Goal: Complete application form

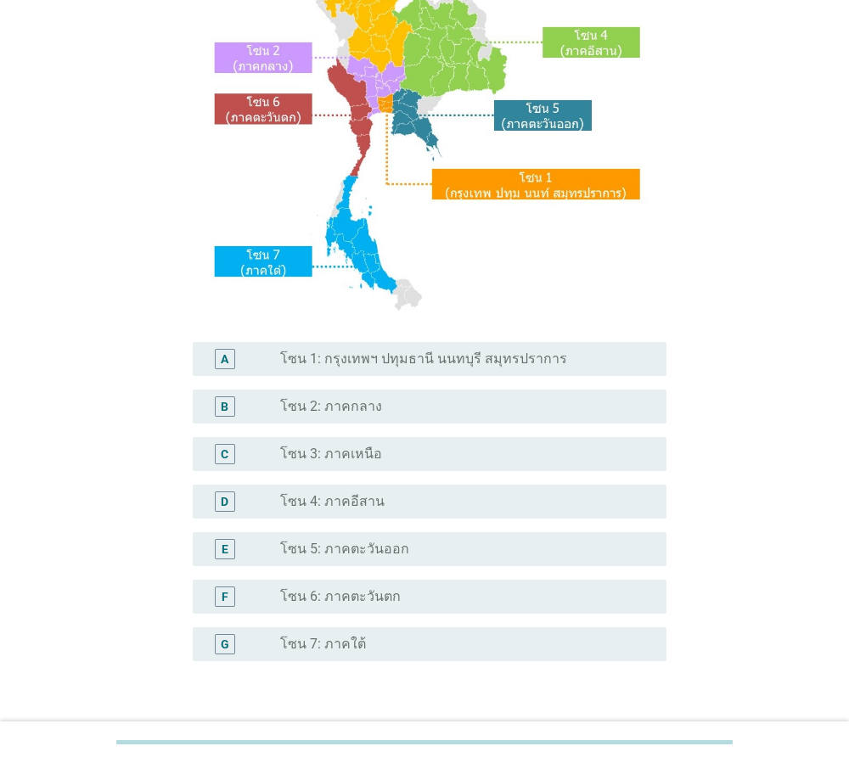
scroll to position [244, 0]
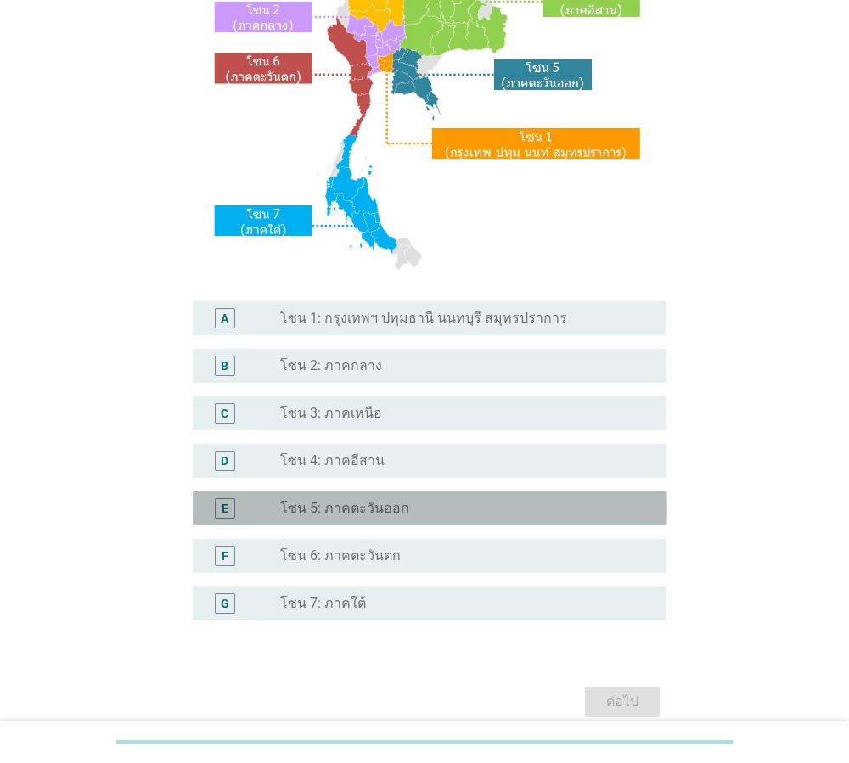
click at [382, 515] on label "โซน 5: ภาคตะวันออก" at bounding box center [344, 508] width 129 height 17
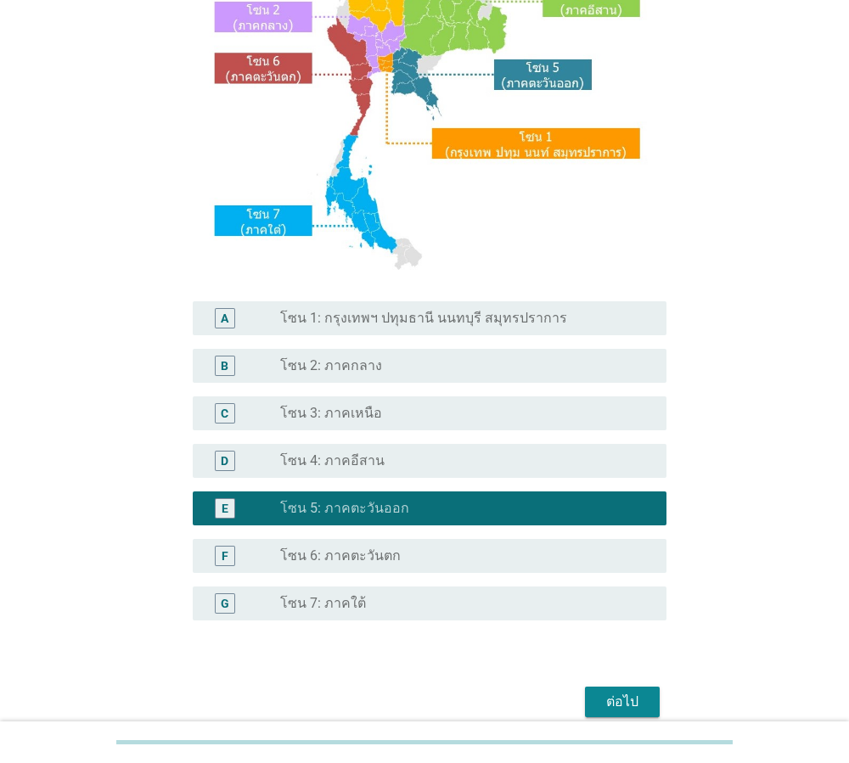
click at [623, 704] on div "ต่อไป" at bounding box center [622, 702] width 48 height 20
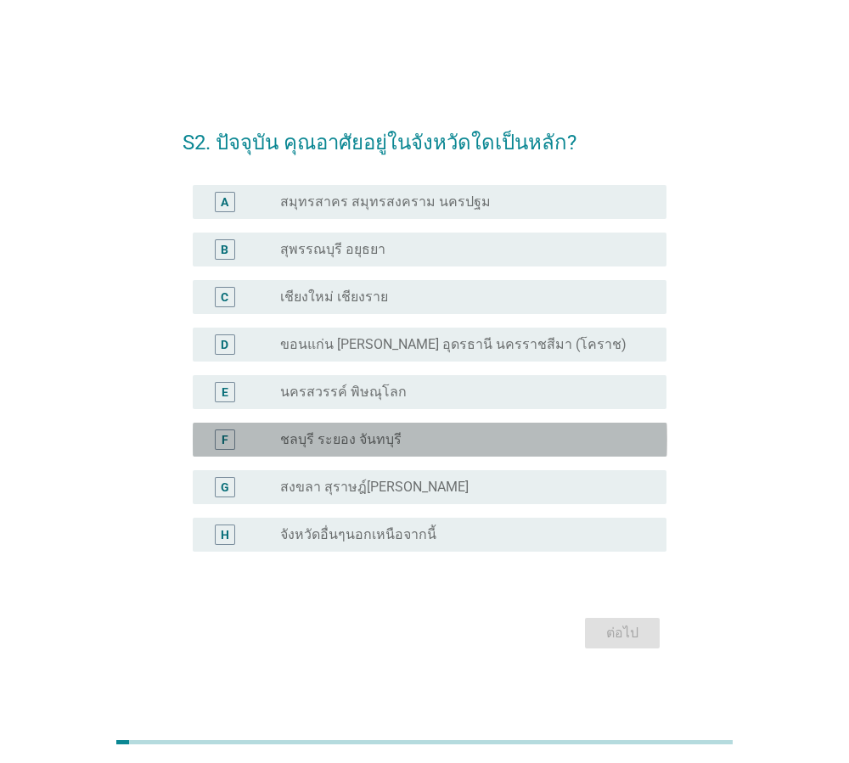
click at [348, 440] on label "ชลบุรี ระยอง จันทบุรี" at bounding box center [340, 439] width 121 height 17
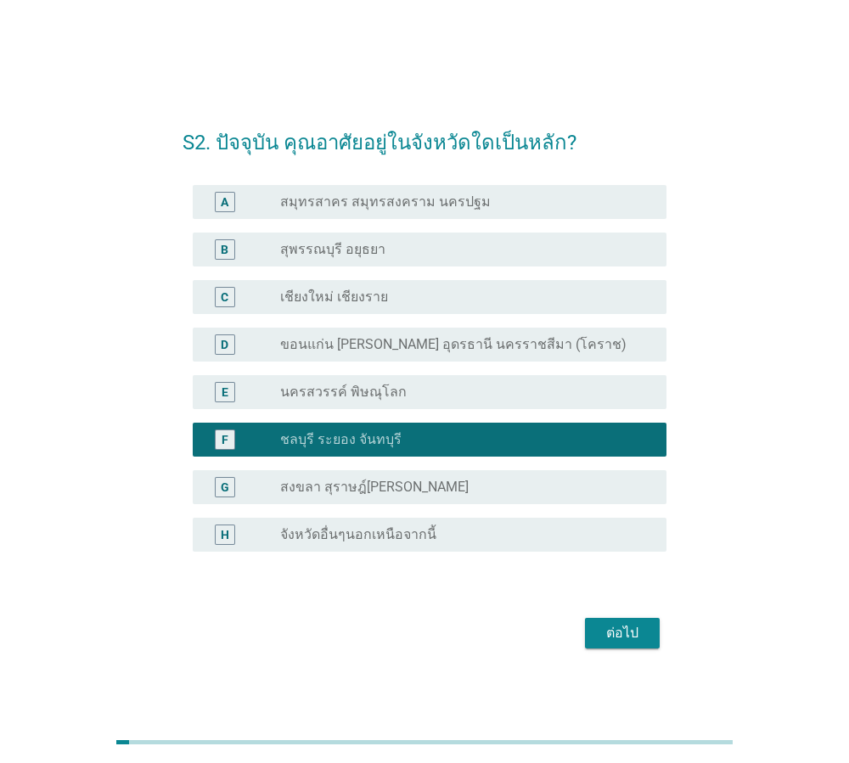
click at [629, 626] on div "ต่อไป" at bounding box center [622, 633] width 48 height 20
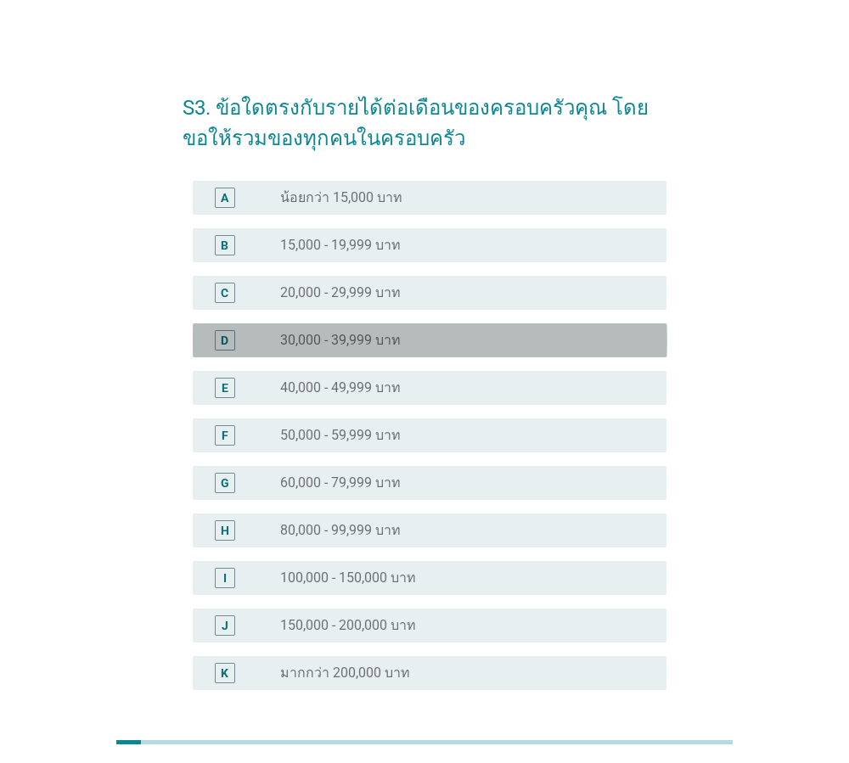
click at [344, 333] on label "30,000 - 39,999 บาท" at bounding box center [340, 340] width 121 height 17
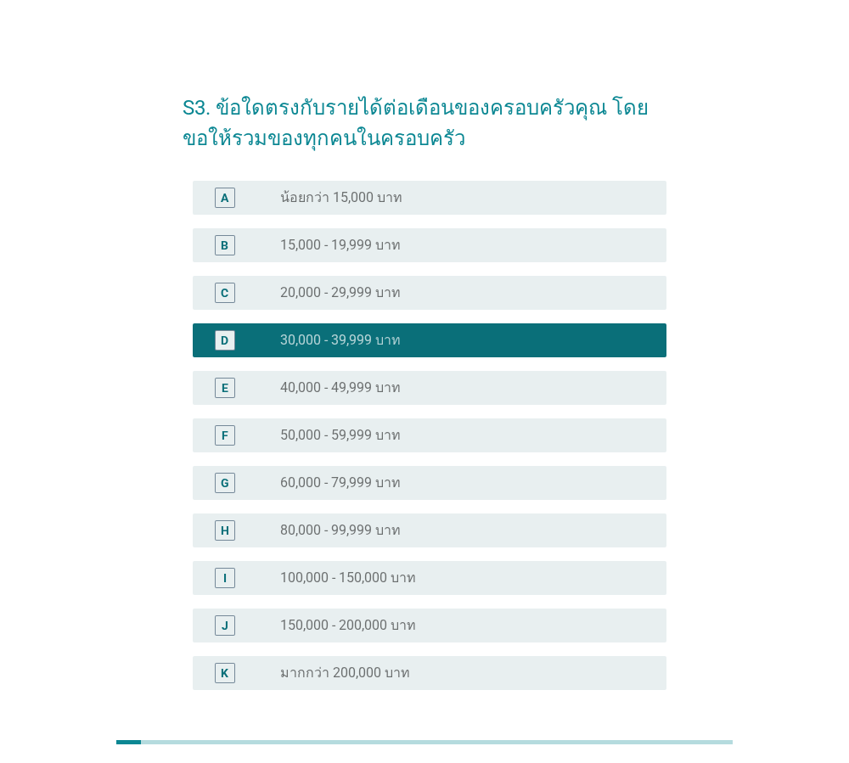
scroll to position [145, 0]
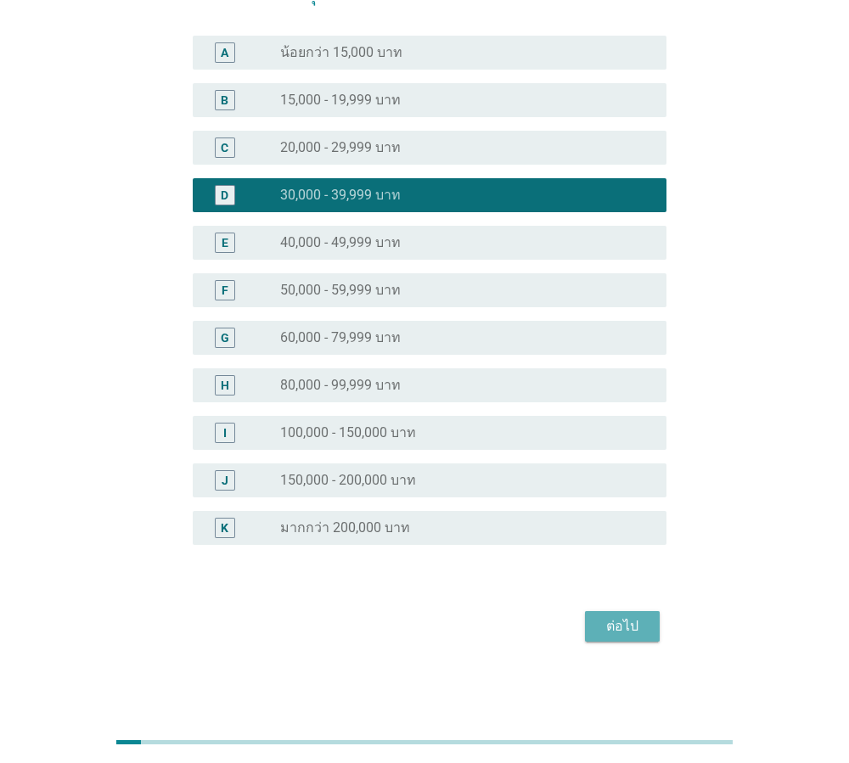
click at [636, 627] on div "ต่อไป" at bounding box center [622, 626] width 48 height 20
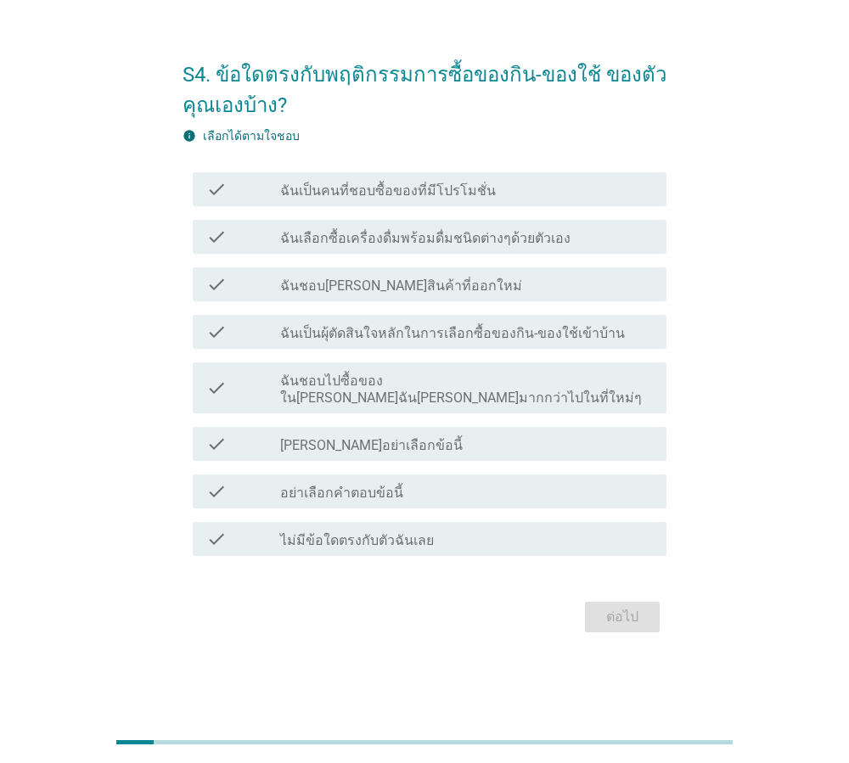
scroll to position [0, 0]
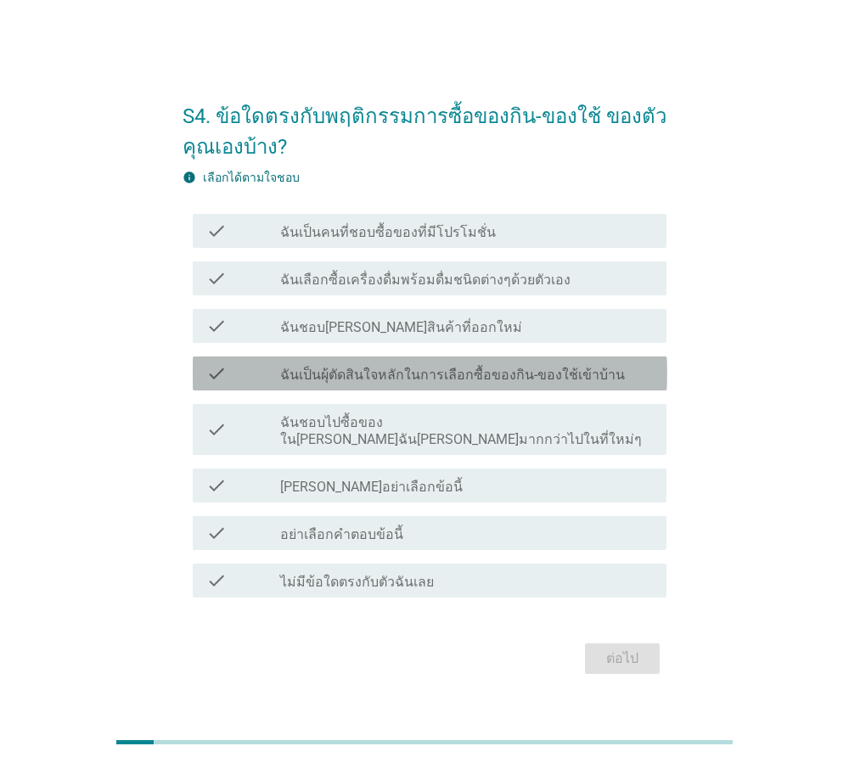
click at [430, 384] on label "ฉันเป็นผุ้ตัดสินใจหลักในการเลือกซื้อของกิน-ของใช้เข้าบ้าน" at bounding box center [452, 375] width 345 height 17
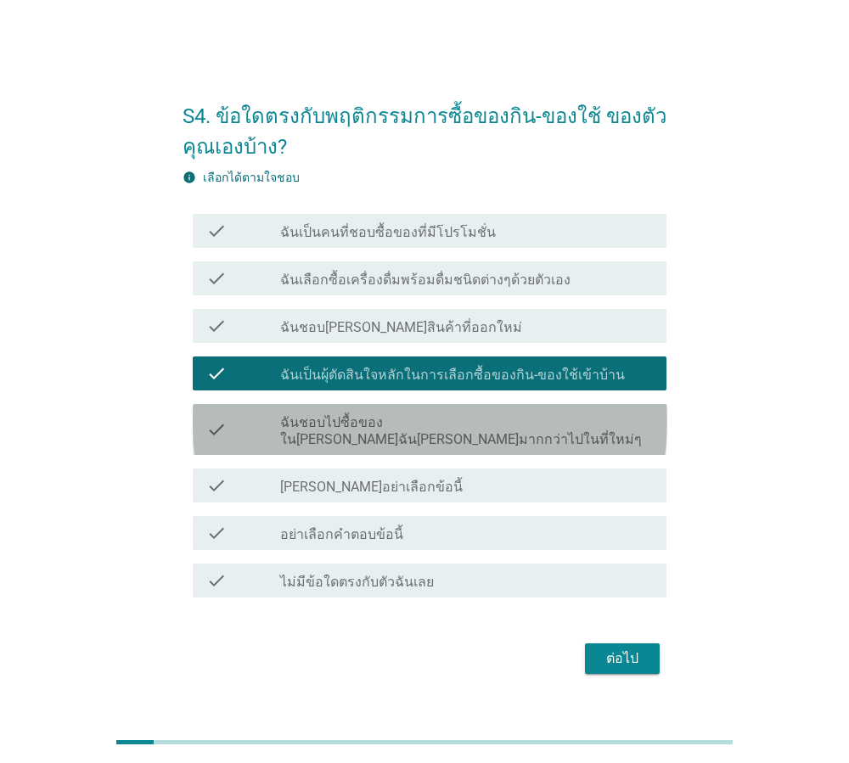
click at [429, 437] on label "ฉันชอบไปซื้อของใน[PERSON_NAME]ฉัน[PERSON_NAME]มากกว่าไปในที่ใหม่ๆ" at bounding box center [466, 431] width 373 height 34
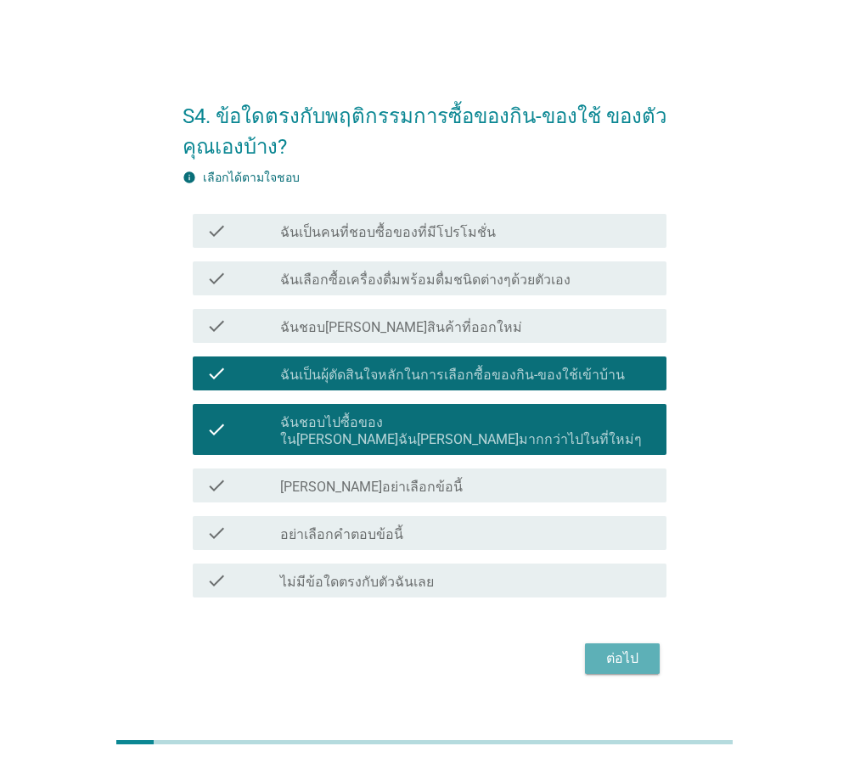
click at [609, 648] on div "ต่อไป" at bounding box center [622, 658] width 48 height 20
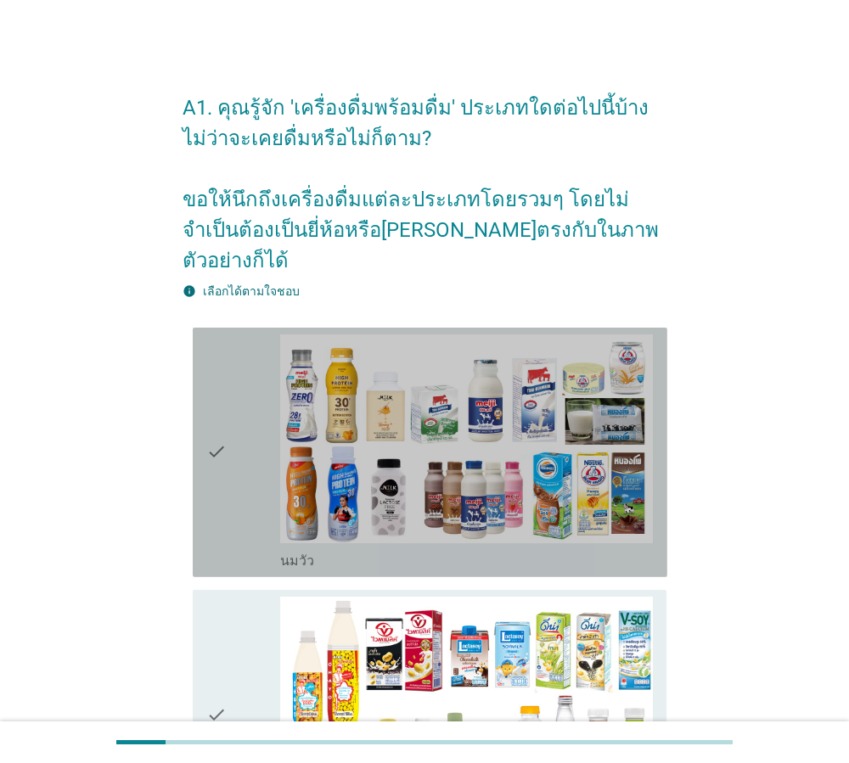
click at [212, 418] on icon "check" at bounding box center [216, 452] width 20 height 236
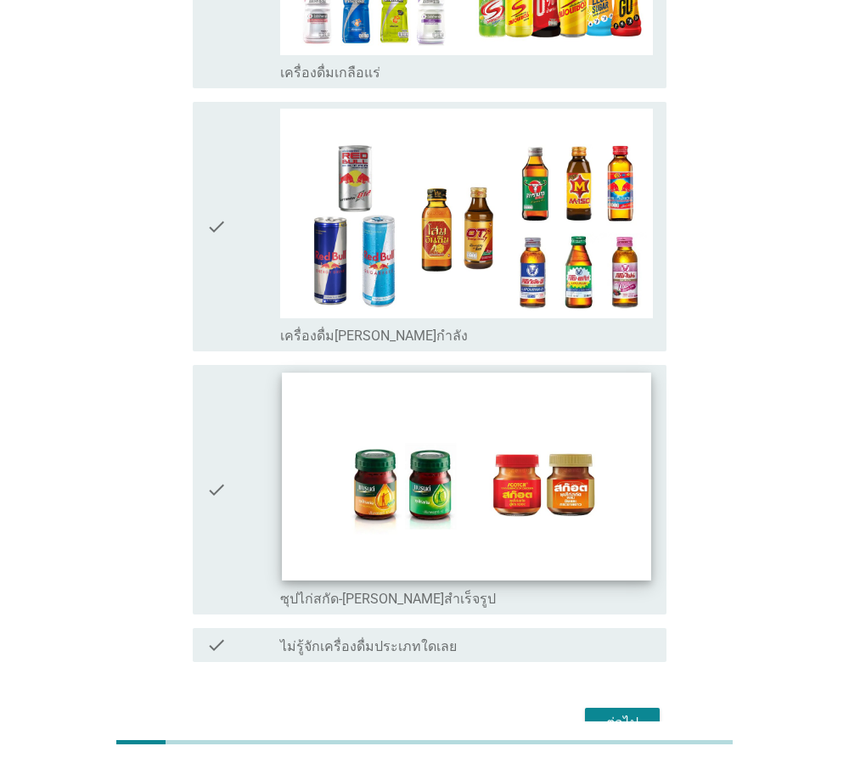
scroll to position [3441, 0]
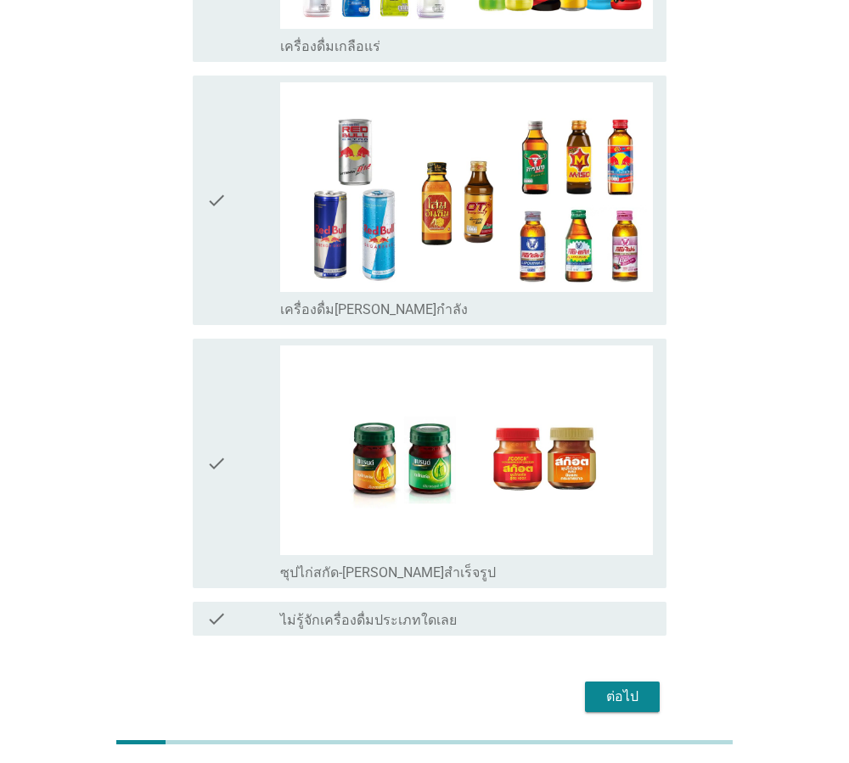
click at [616, 687] on div "ต่อไป" at bounding box center [622, 697] width 48 height 20
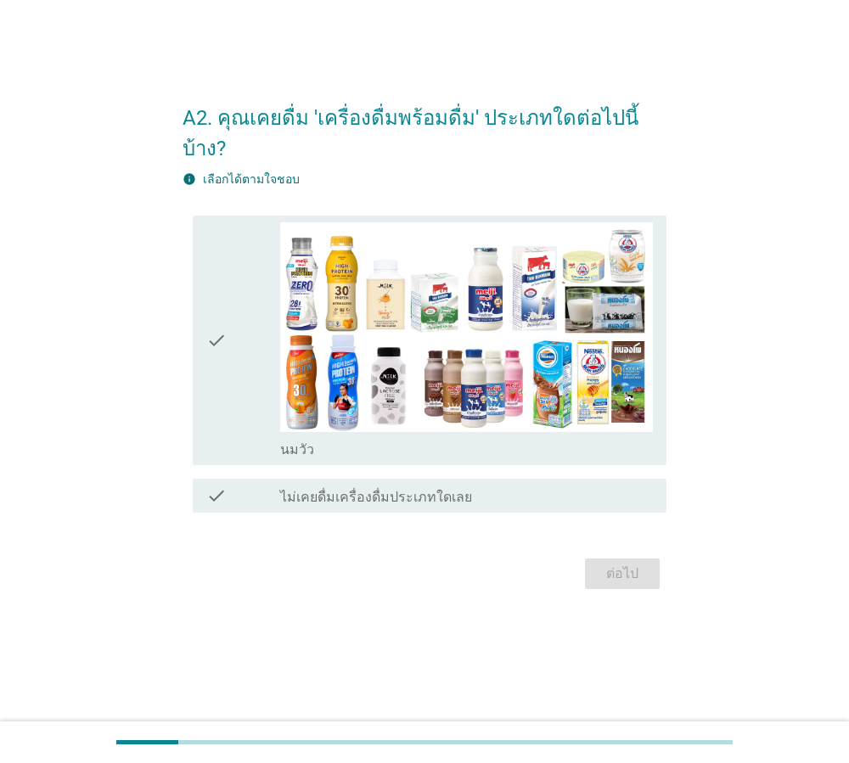
scroll to position [0, 0]
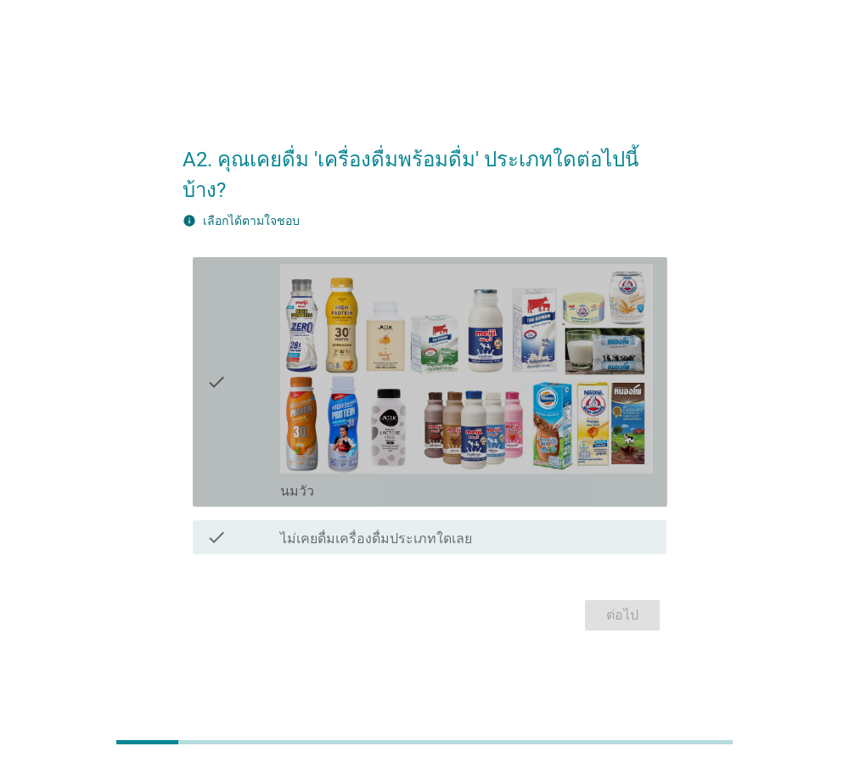
click at [213, 358] on icon "check" at bounding box center [216, 382] width 20 height 236
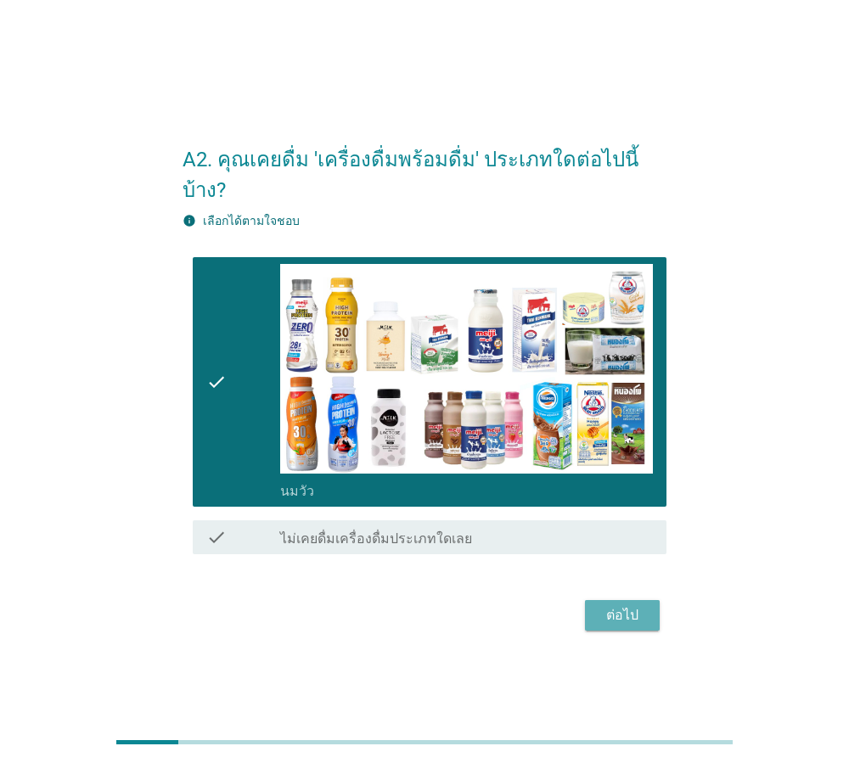
drag, startPoint x: 643, startPoint y: 603, endPoint x: 645, endPoint y: 593, distance: 9.5
click at [644, 605] on div "ต่อไป" at bounding box center [622, 615] width 48 height 20
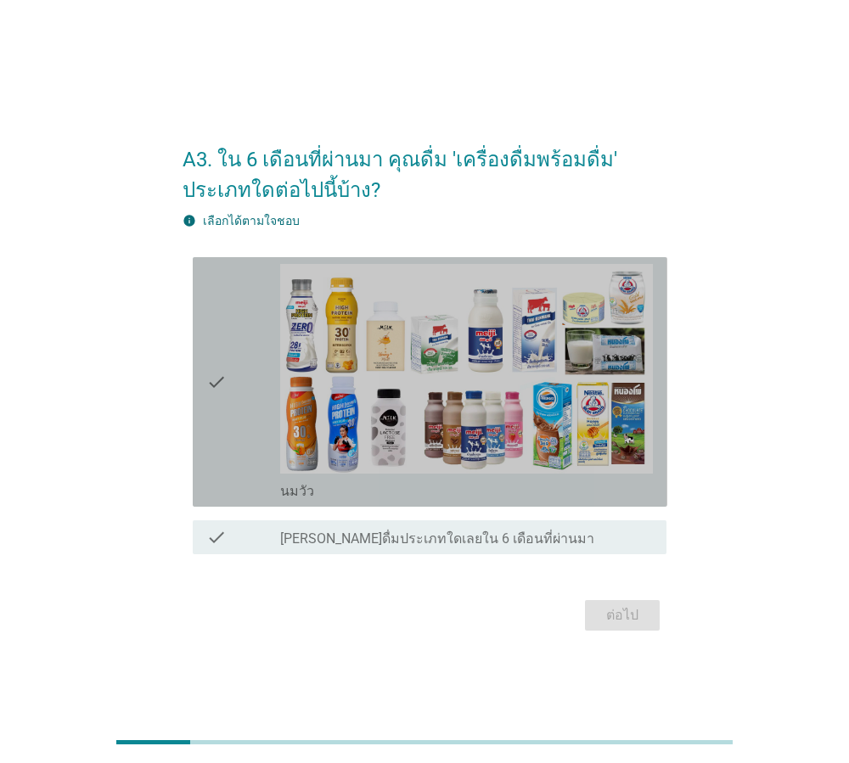
click at [219, 377] on icon "check" at bounding box center [216, 382] width 20 height 236
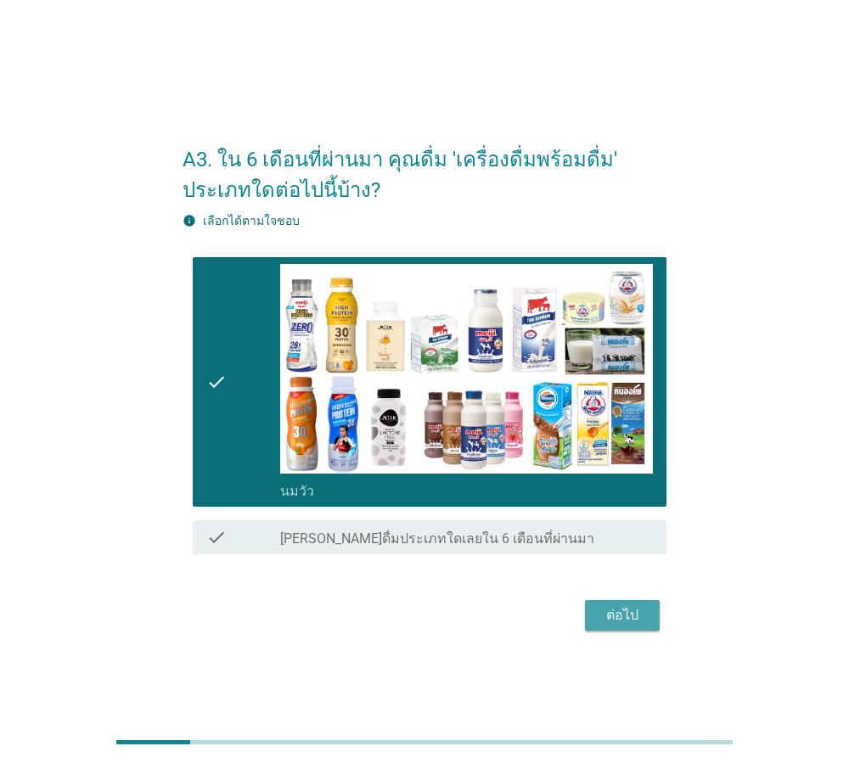
click at [633, 614] on div "ต่อไป" at bounding box center [622, 615] width 48 height 20
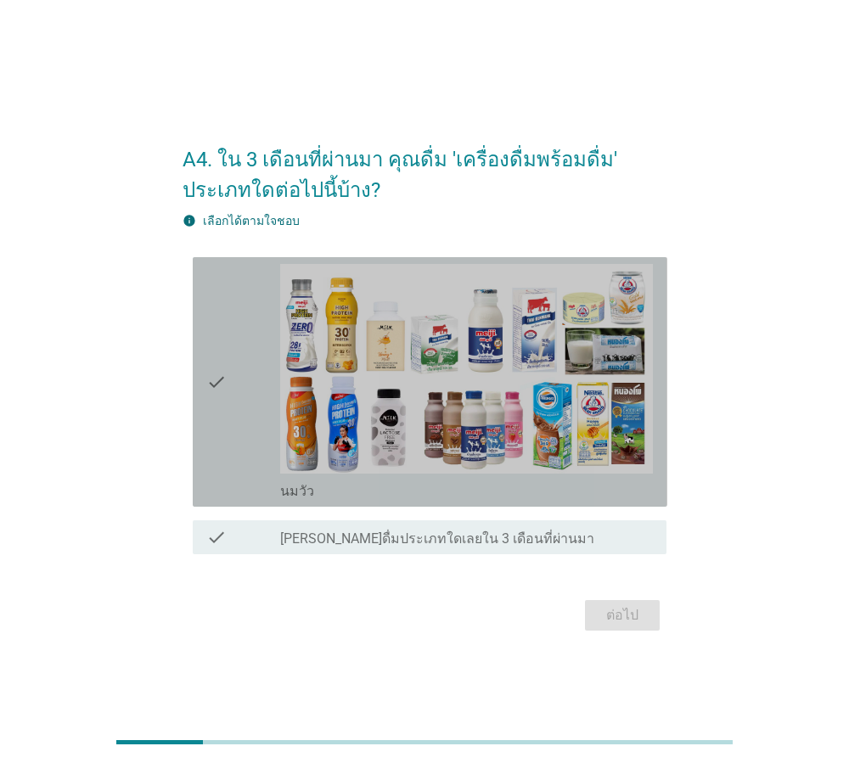
click at [215, 381] on icon "check" at bounding box center [216, 382] width 20 height 236
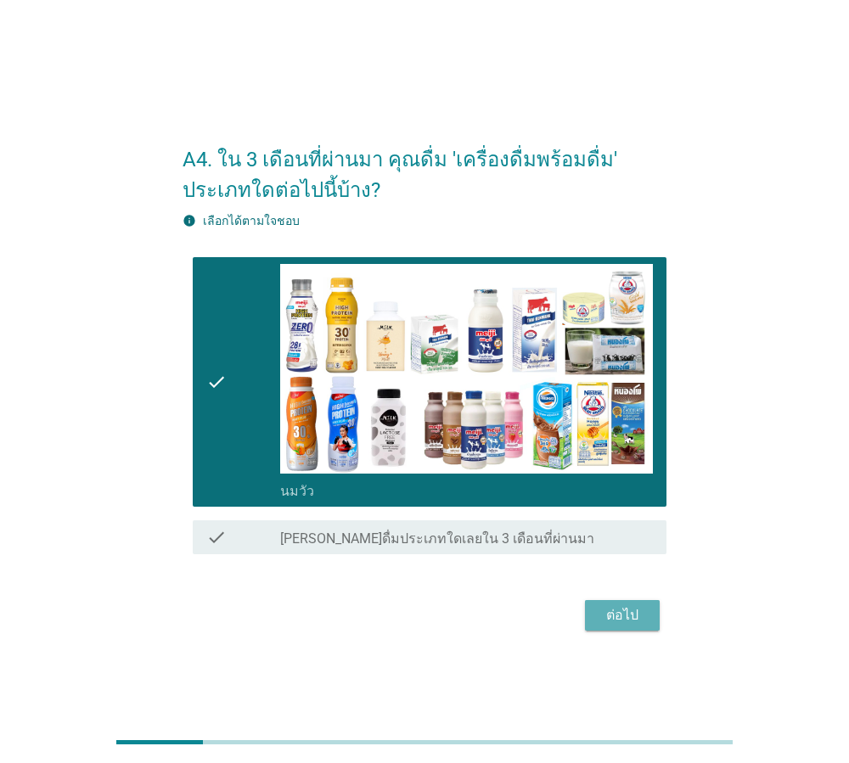
click at [631, 614] on div "ต่อไป" at bounding box center [622, 615] width 48 height 20
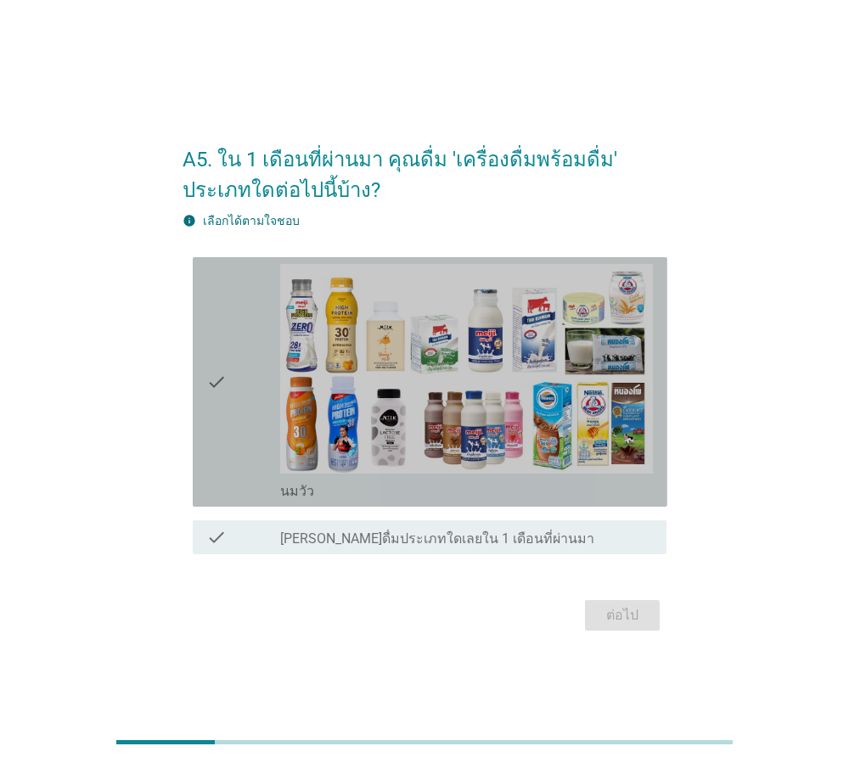
click at [225, 395] on icon "check" at bounding box center [216, 382] width 20 height 236
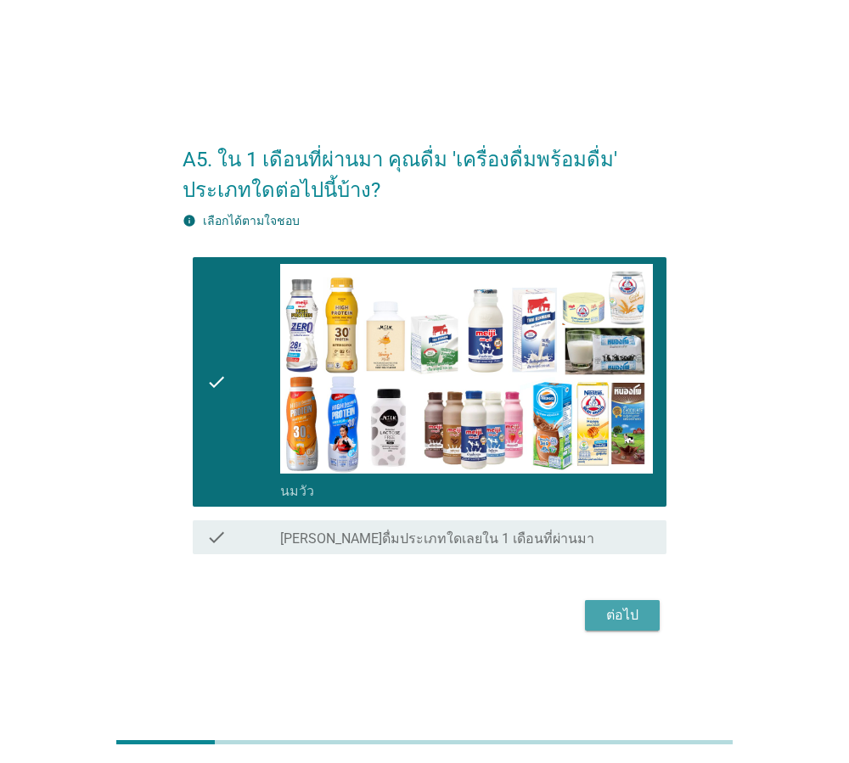
click at [635, 618] on div "ต่อไป" at bounding box center [622, 615] width 48 height 20
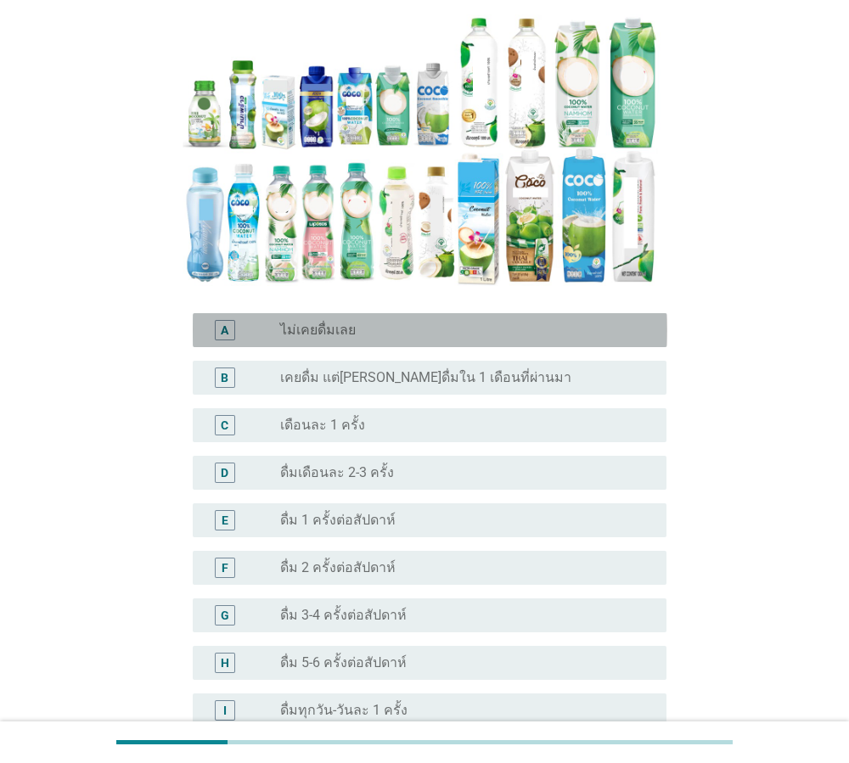
click at [390, 322] on div "radio_button_unchecked ไม่เคยดื่มเลย" at bounding box center [459, 330] width 359 height 17
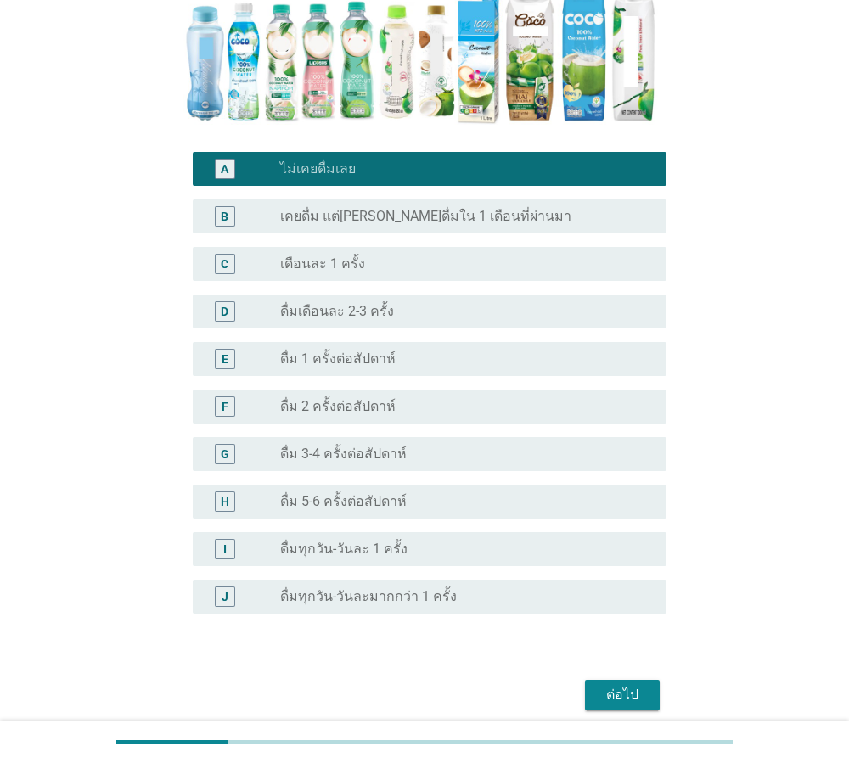
scroll to position [445, 0]
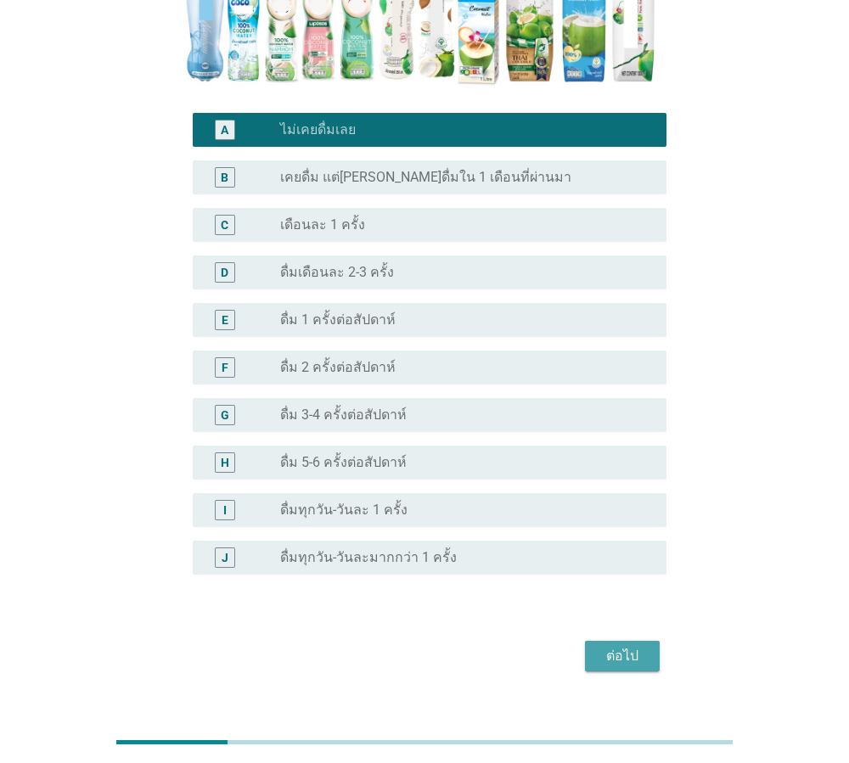
click at [631, 646] on div "ต่อไป" at bounding box center [622, 656] width 48 height 20
